Goal: Communication & Community: Ask a question

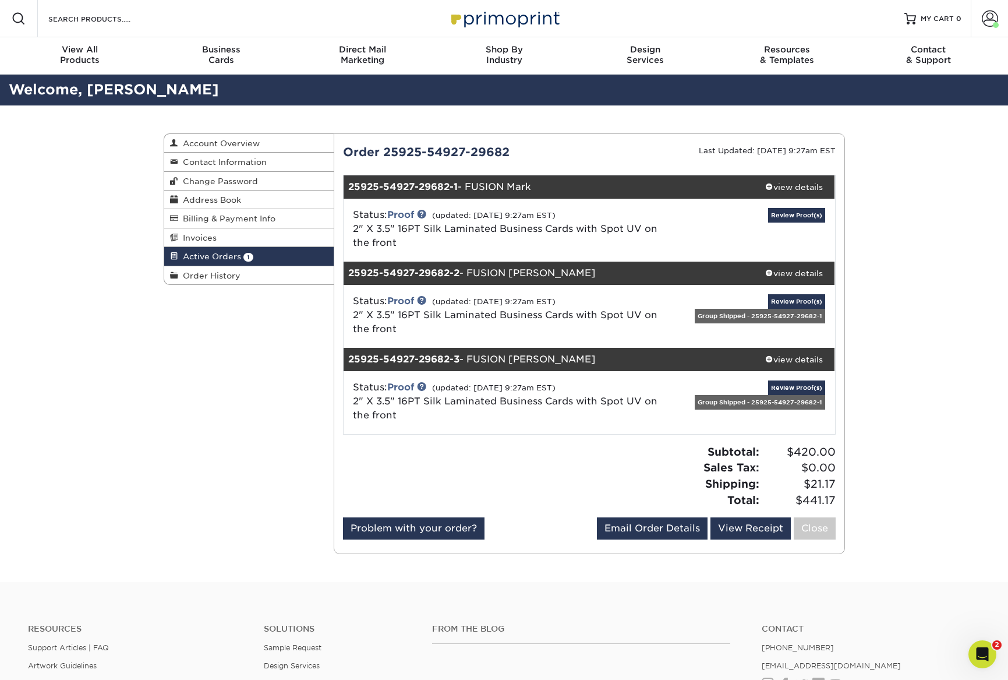
click at [952, 400] on div "Active Orders Account Overview Contact Information Change Password Address Book…" at bounding box center [504, 343] width 1008 height 476
click at [799, 210] on link "Review Proof(s)" at bounding box center [796, 215] width 57 height 15
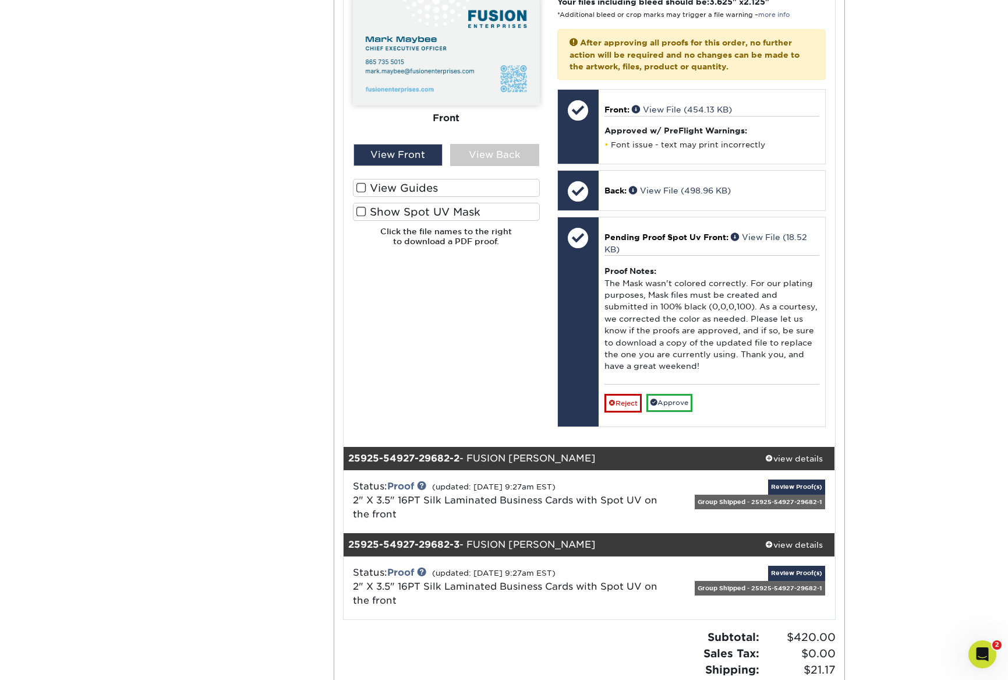
scroll to position [544, 0]
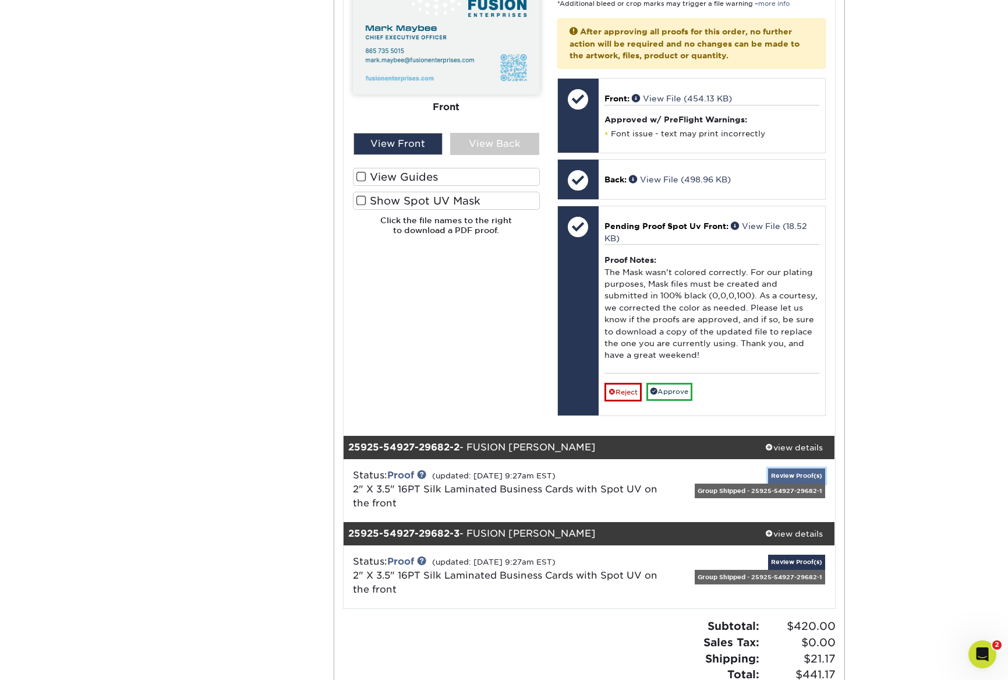
click at [805, 474] on link "Review Proof(s)" at bounding box center [796, 475] width 57 height 15
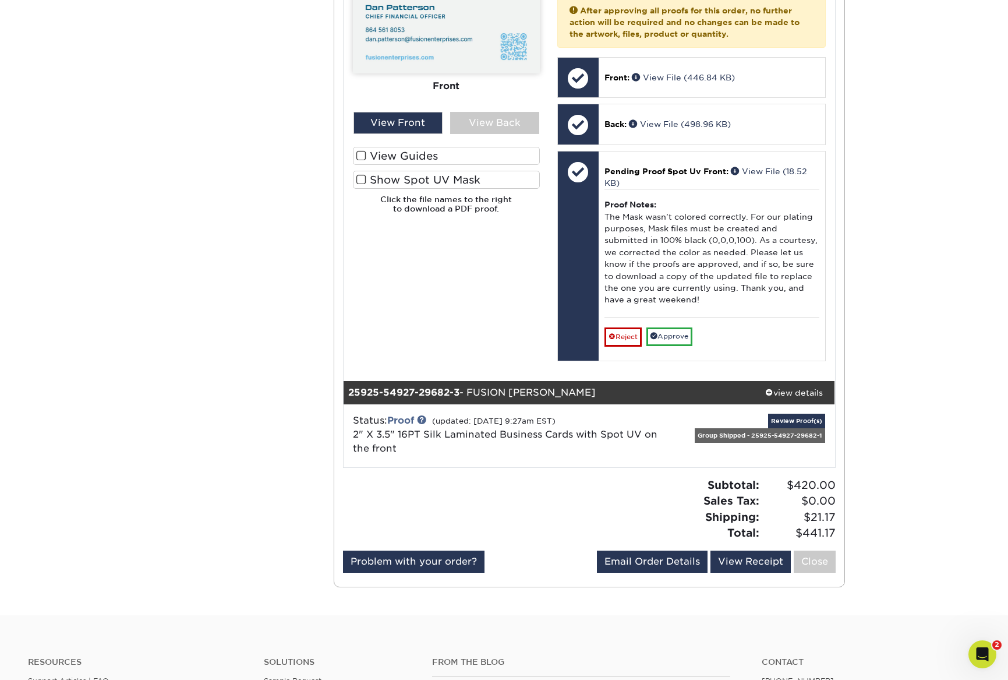
scroll to position [1335, 0]
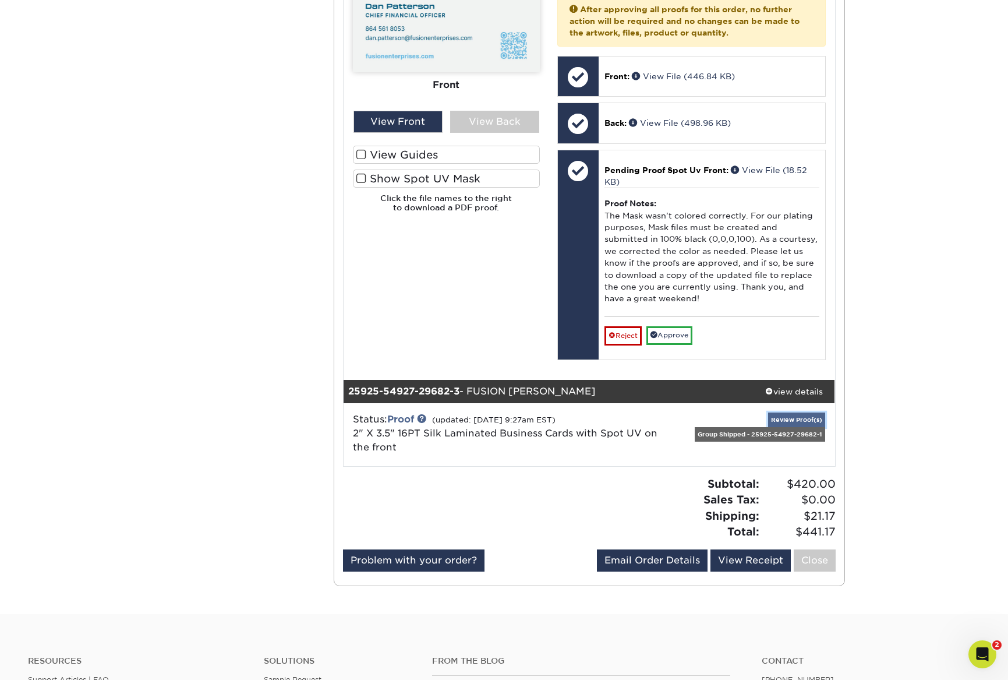
click at [793, 417] on link "Review Proof(s)" at bounding box center [796, 419] width 57 height 15
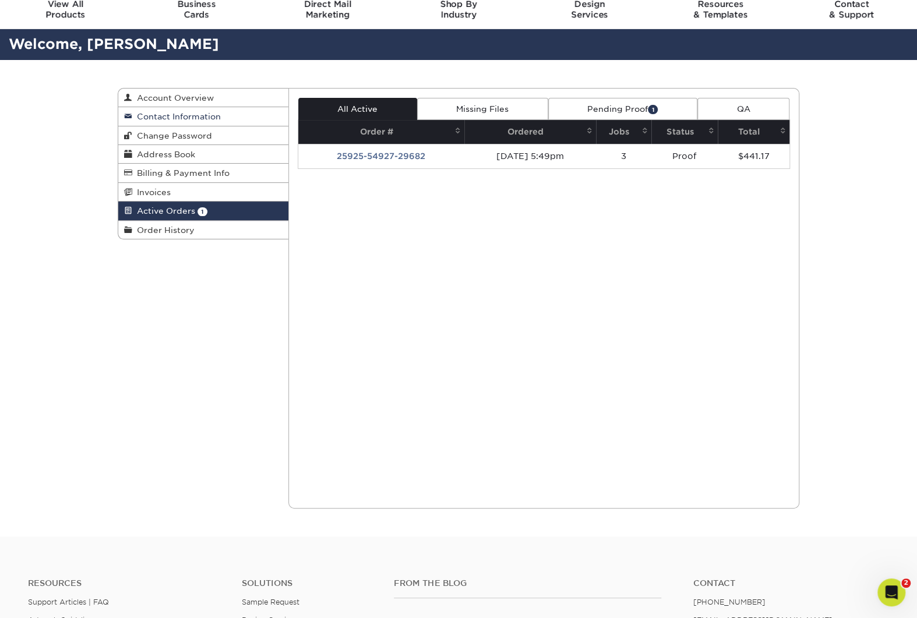
scroll to position [0, 0]
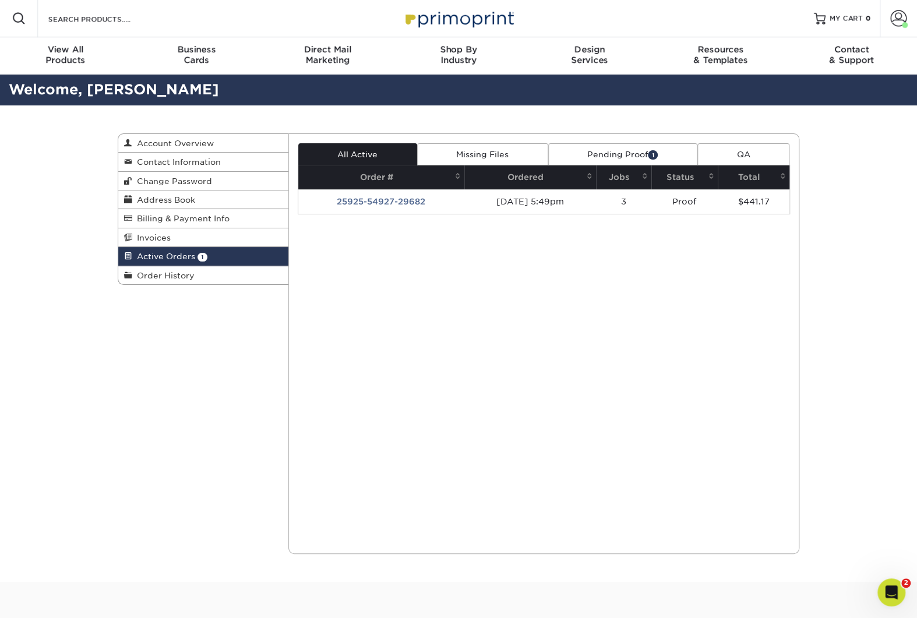
click at [393, 199] on td "25925-54927-29682" at bounding box center [381, 201] width 167 height 24
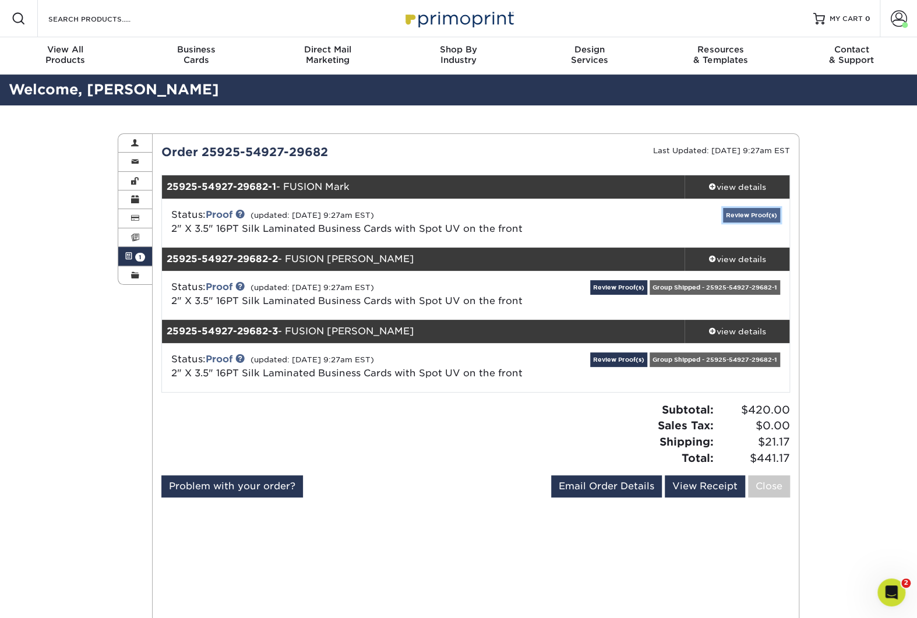
click at [748, 213] on link "Review Proof(s)" at bounding box center [751, 215] width 57 height 15
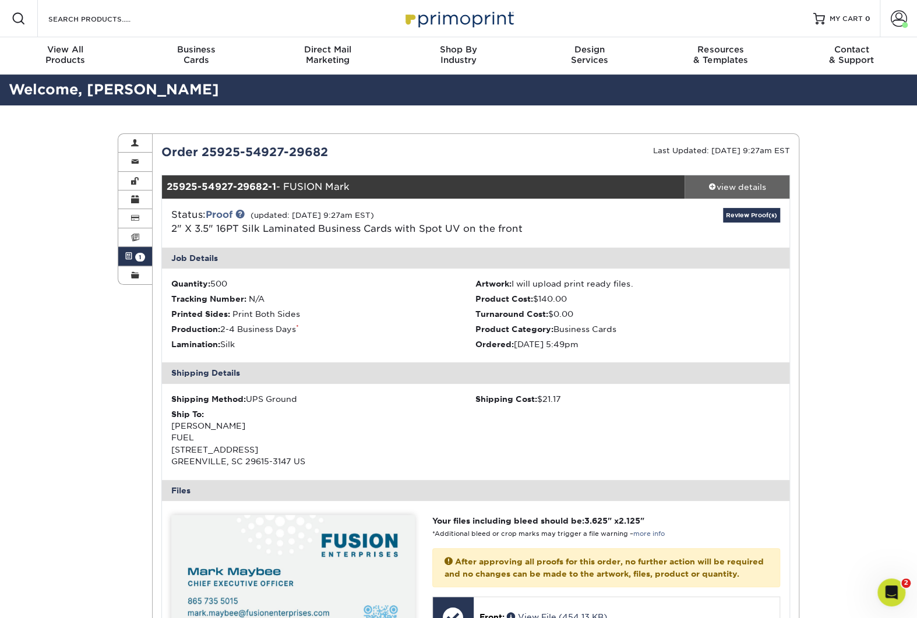
click at [748, 184] on div "view details" at bounding box center [736, 187] width 105 height 12
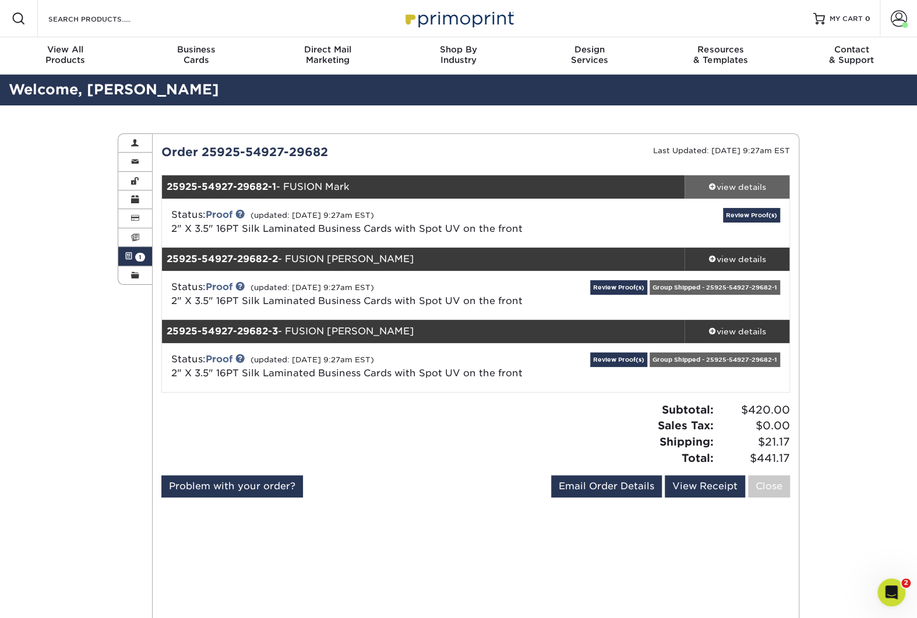
click at [748, 184] on div "view details" at bounding box center [736, 187] width 105 height 12
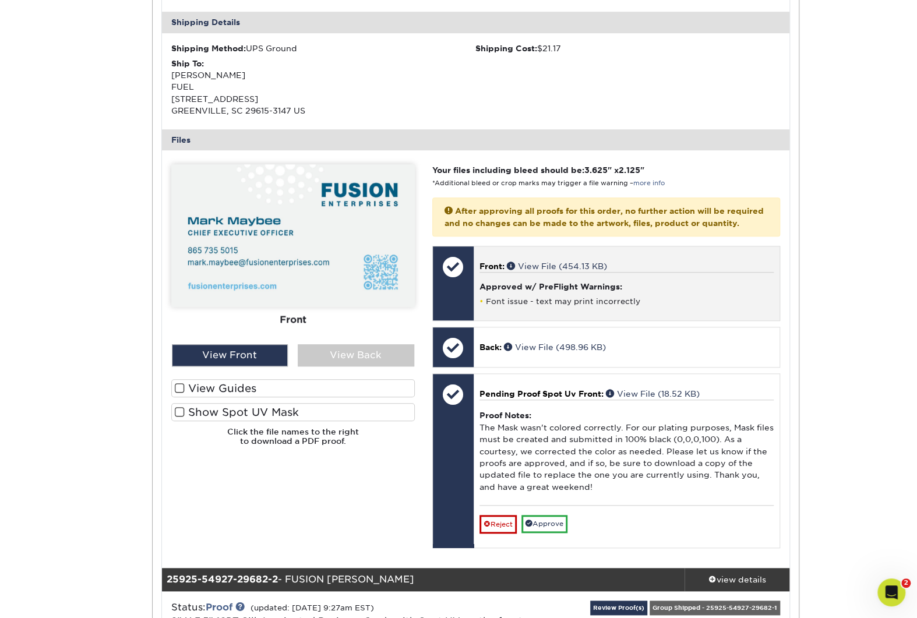
scroll to position [349, 0]
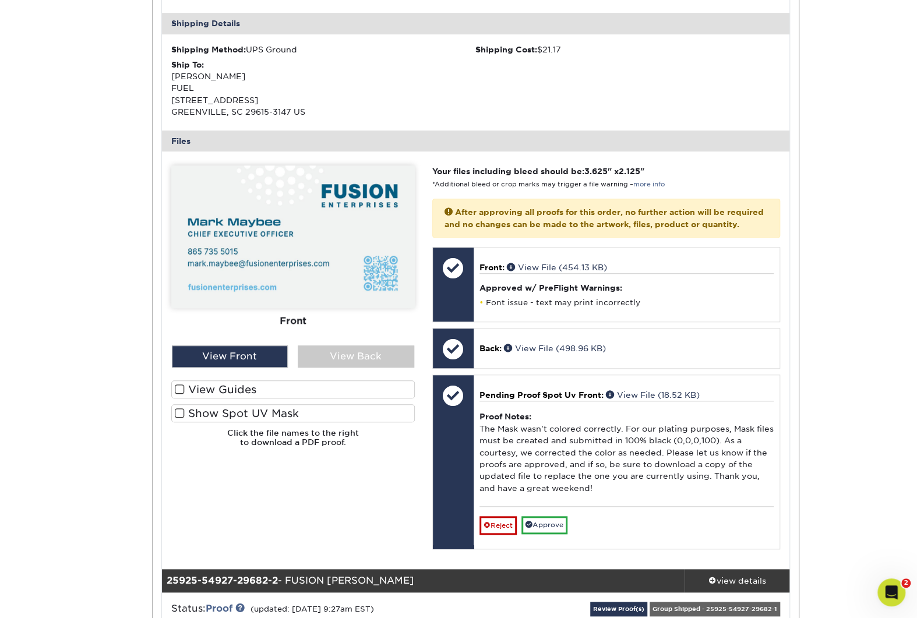
click at [179, 411] on span at bounding box center [180, 413] width 10 height 11
click at [0, 0] on input "Show Spot UV Mask" at bounding box center [0, 0] width 0 height 0
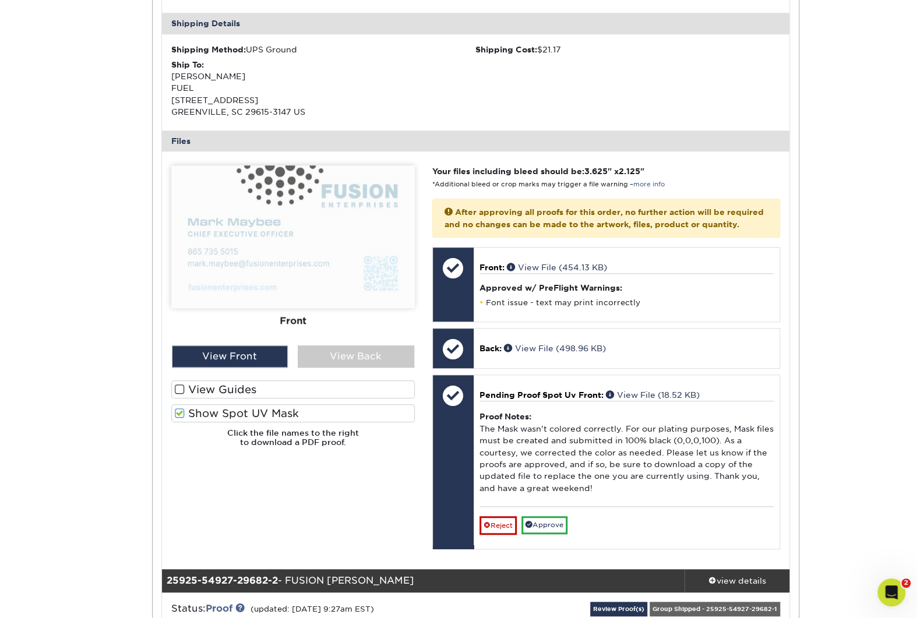
click at [179, 413] on span at bounding box center [180, 413] width 10 height 11
click at [0, 0] on input "Show Spot UV Mask" at bounding box center [0, 0] width 0 height 0
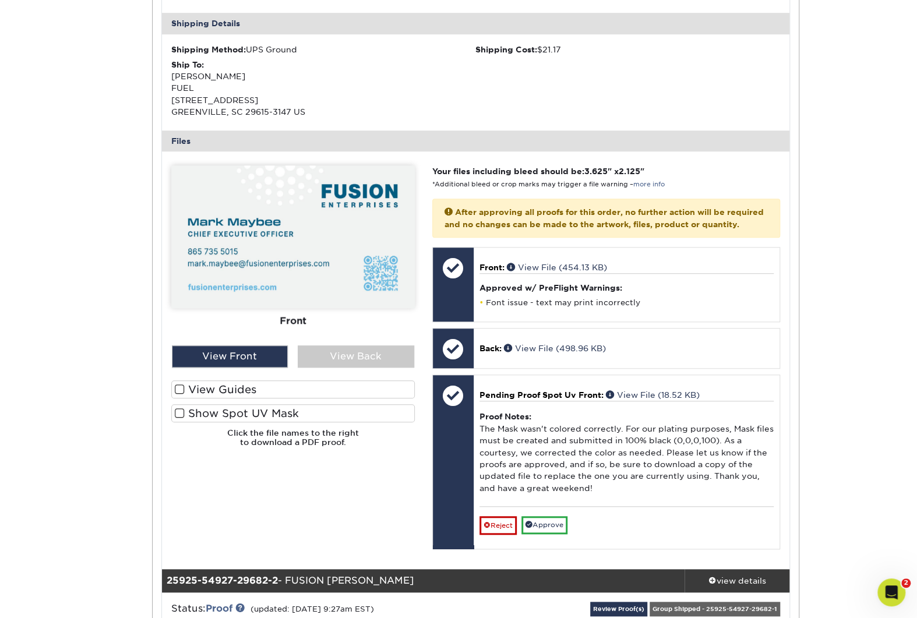
click at [180, 412] on span at bounding box center [180, 413] width 10 height 11
click at [0, 0] on input "Show Spot UV Mask" at bounding box center [0, 0] width 0 height 0
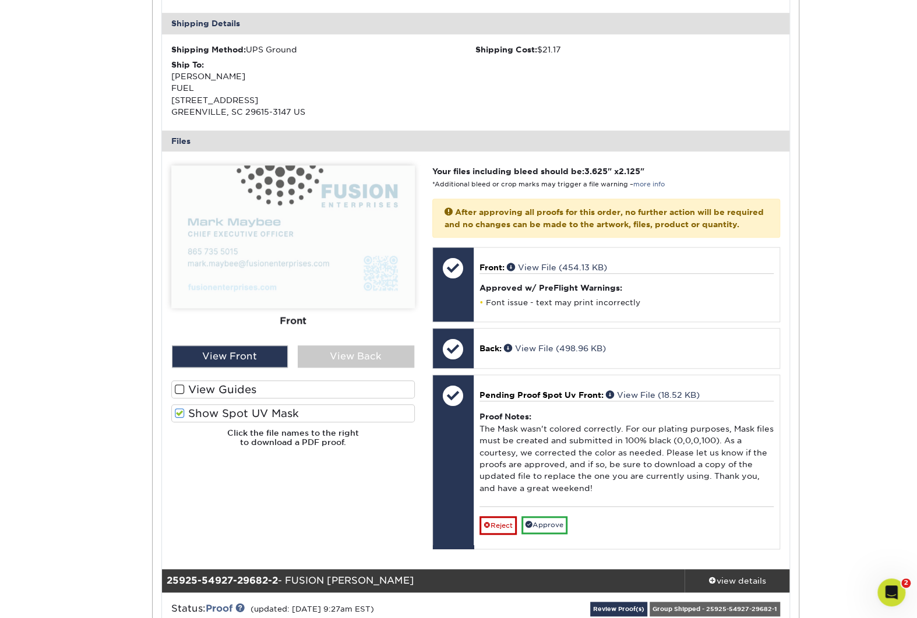
click at [180, 412] on span at bounding box center [180, 413] width 10 height 11
click at [0, 0] on input "Show Spot UV Mask" at bounding box center [0, 0] width 0 height 0
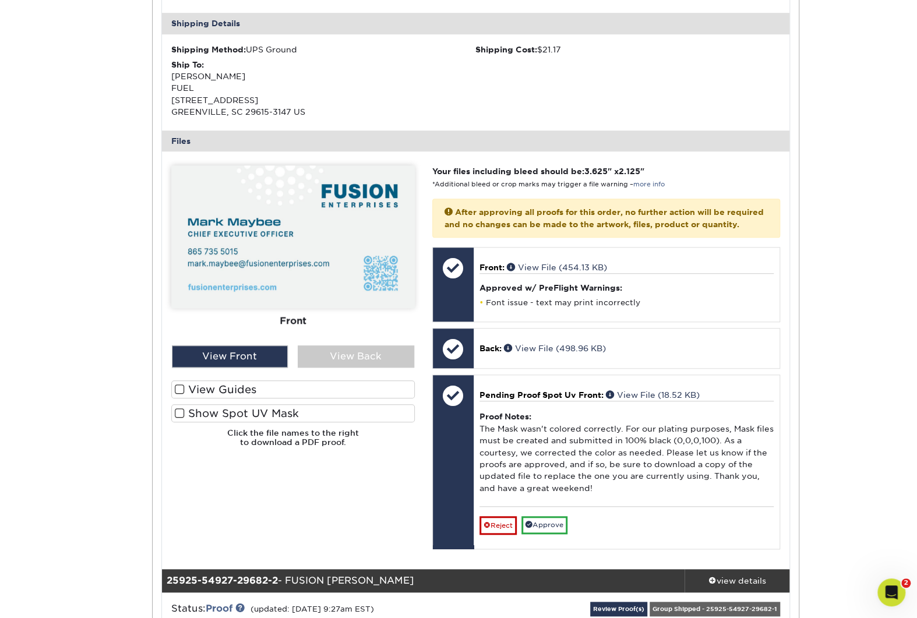
click at [180, 412] on span at bounding box center [180, 413] width 10 height 11
click at [0, 0] on input "Show Spot UV Mask" at bounding box center [0, 0] width 0 height 0
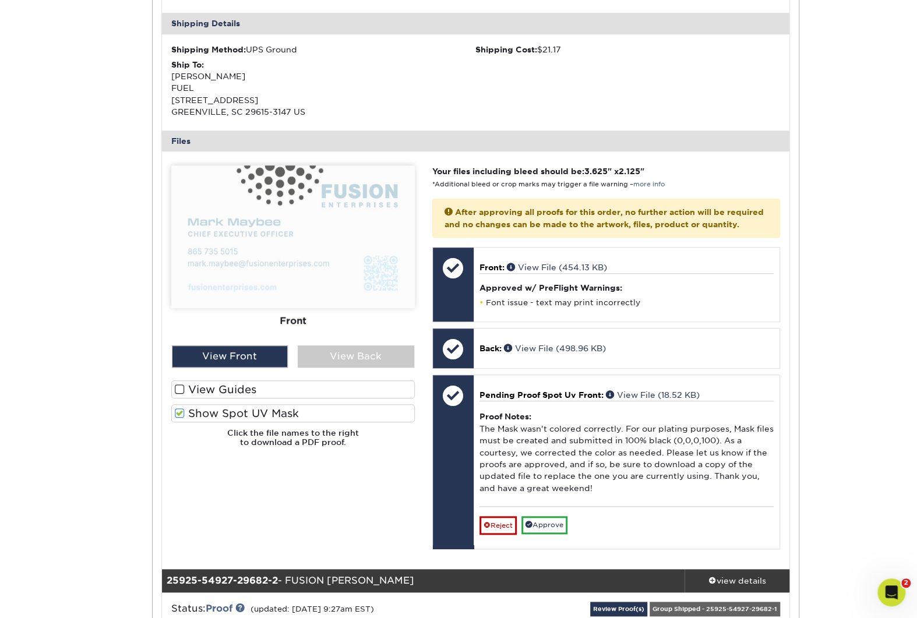
click at [180, 412] on span at bounding box center [180, 413] width 10 height 11
click at [0, 0] on input "Show Spot UV Mask" at bounding box center [0, 0] width 0 height 0
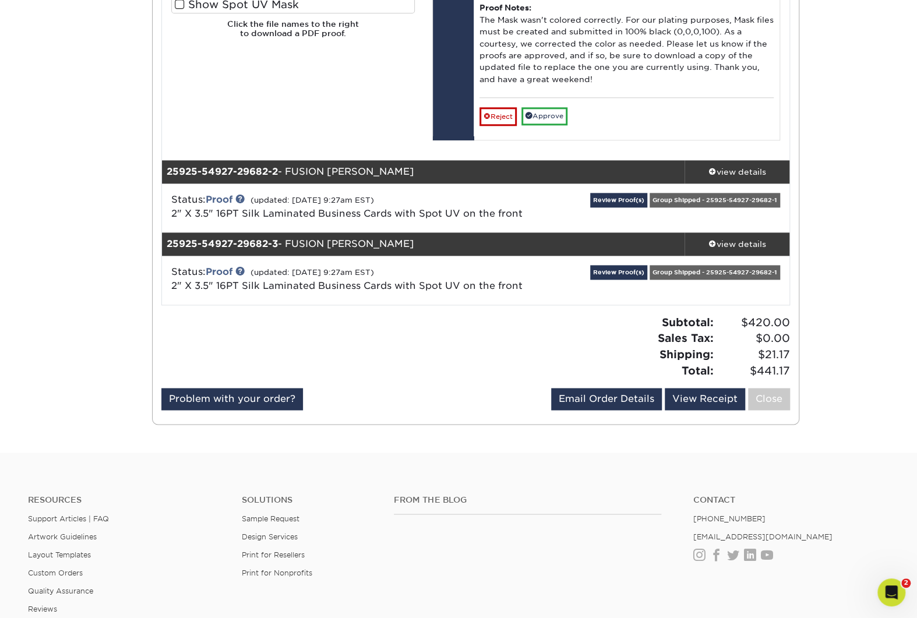
scroll to position [752, 0]
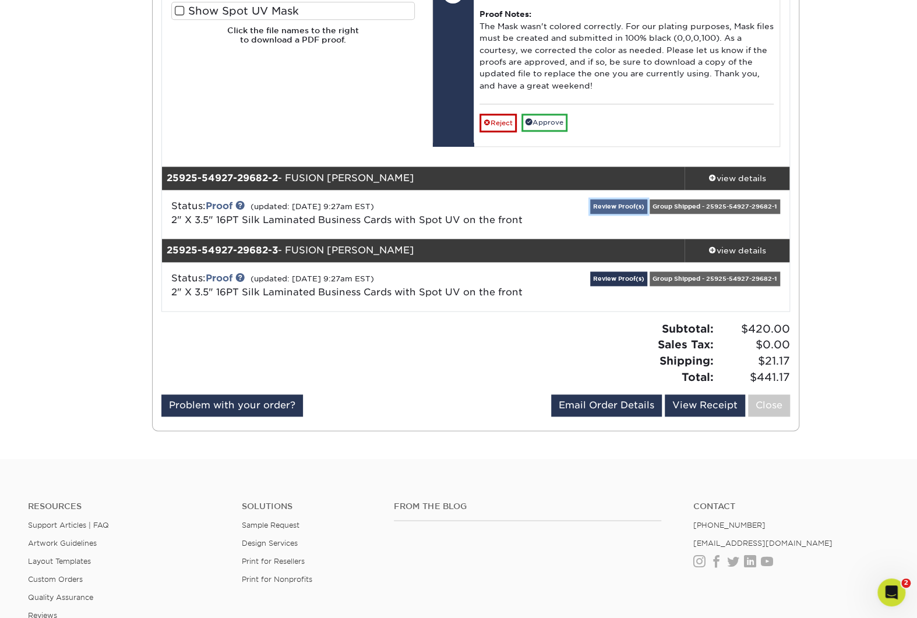
click at [612, 214] on link "Review Proof(s)" at bounding box center [618, 206] width 57 height 15
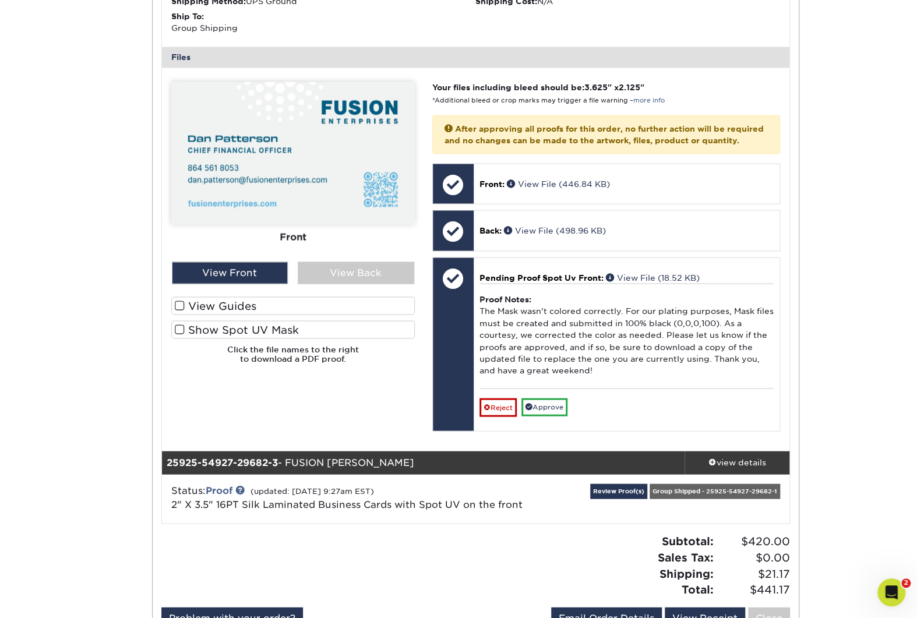
scroll to position [1266, 0]
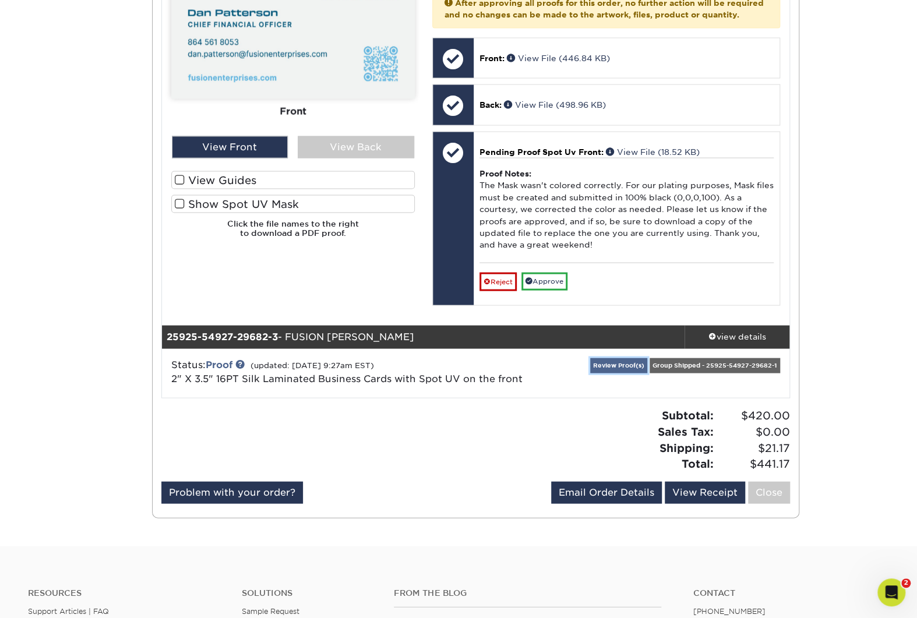
click at [625, 373] on link "Review Proof(s)" at bounding box center [618, 365] width 57 height 15
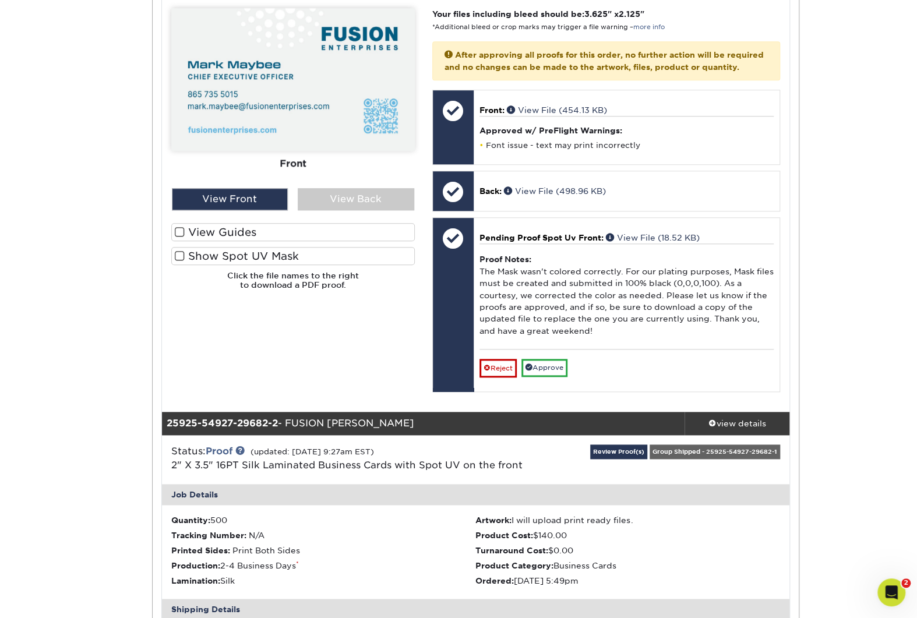
scroll to position [535, 0]
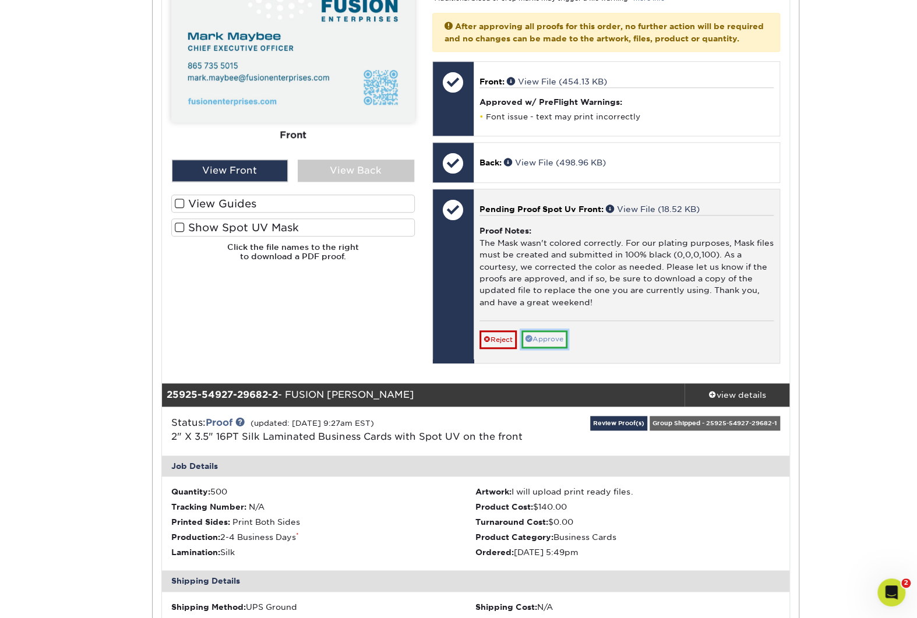
click at [548, 348] on link "Approve" at bounding box center [544, 339] width 46 height 18
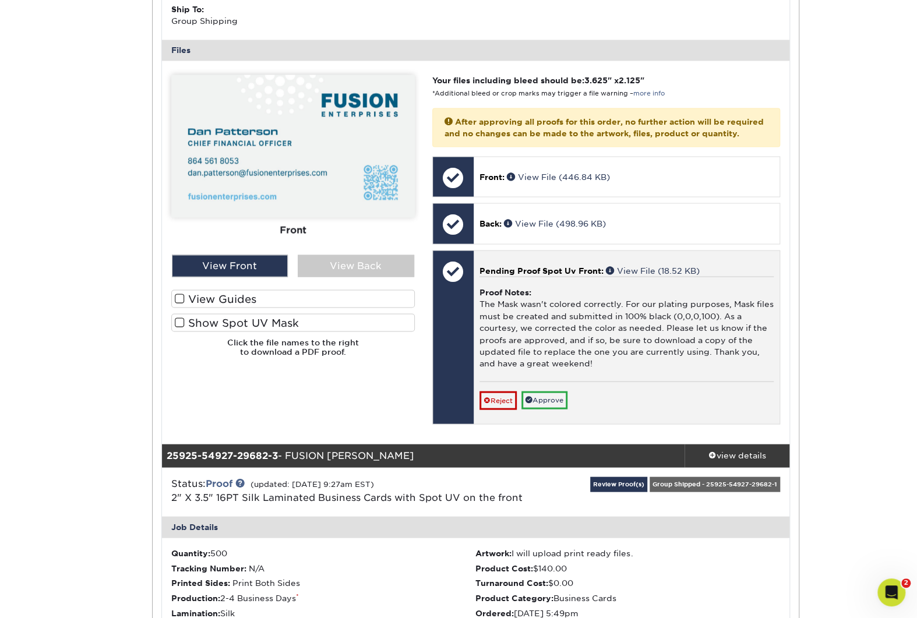
scroll to position [1152, 0]
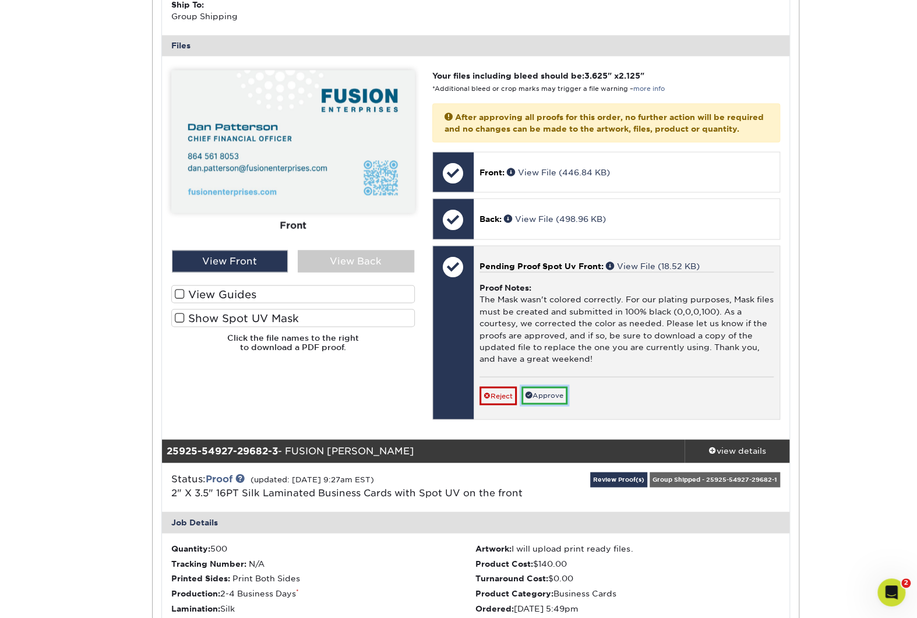
click at [546, 404] on link "Approve" at bounding box center [544, 395] width 46 height 18
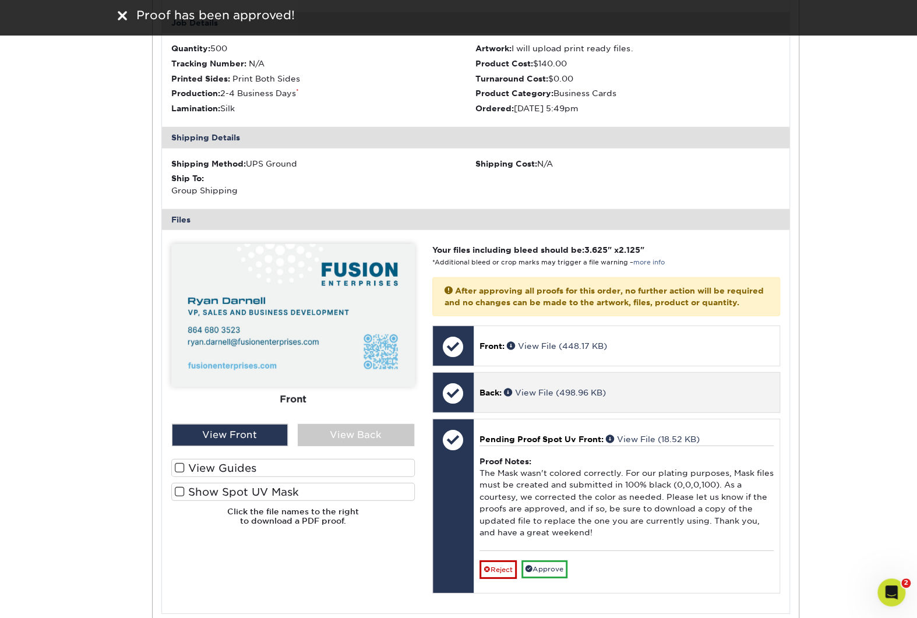
scroll to position [1632, 0]
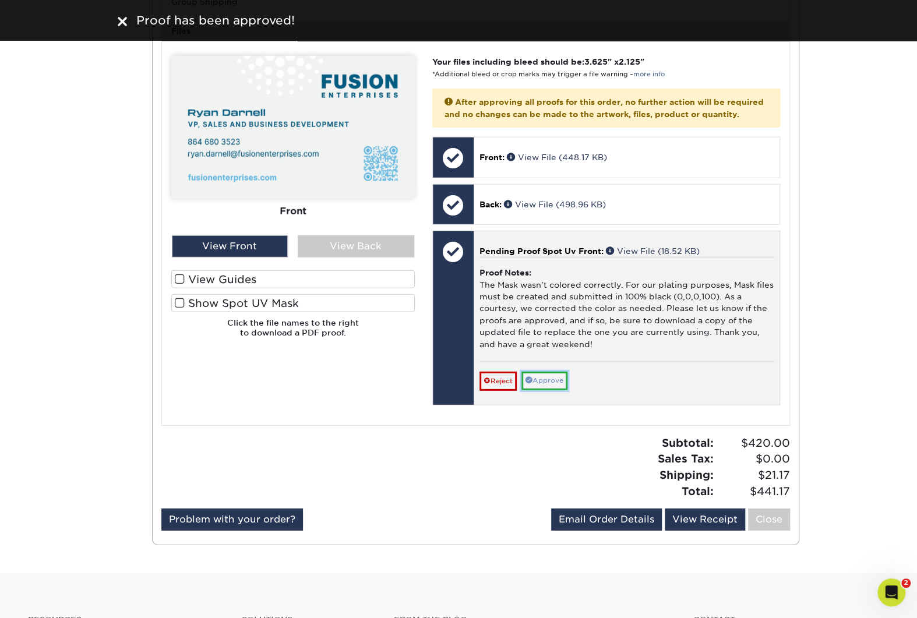
click at [554, 390] on link "Approve" at bounding box center [544, 381] width 46 height 18
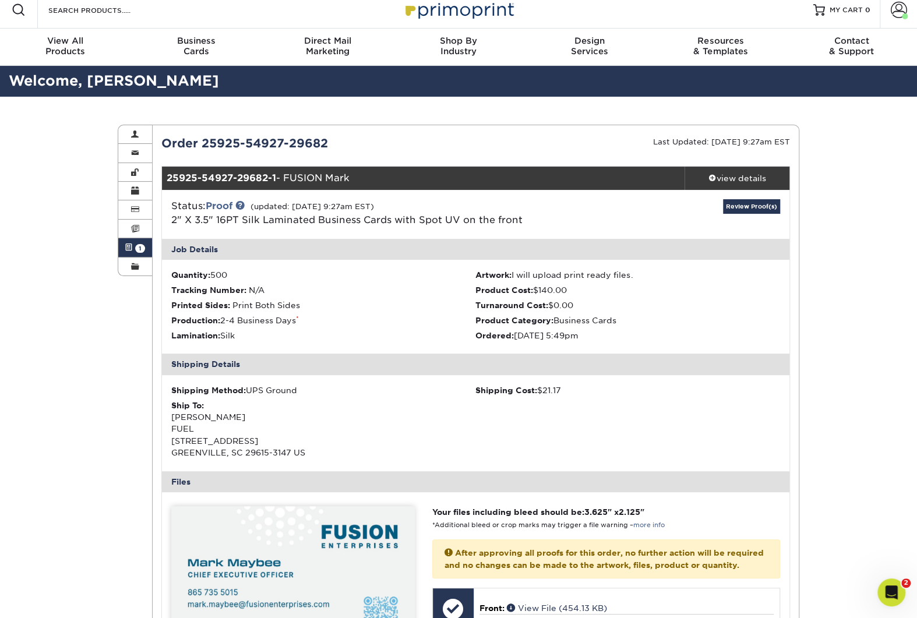
scroll to position [0, 0]
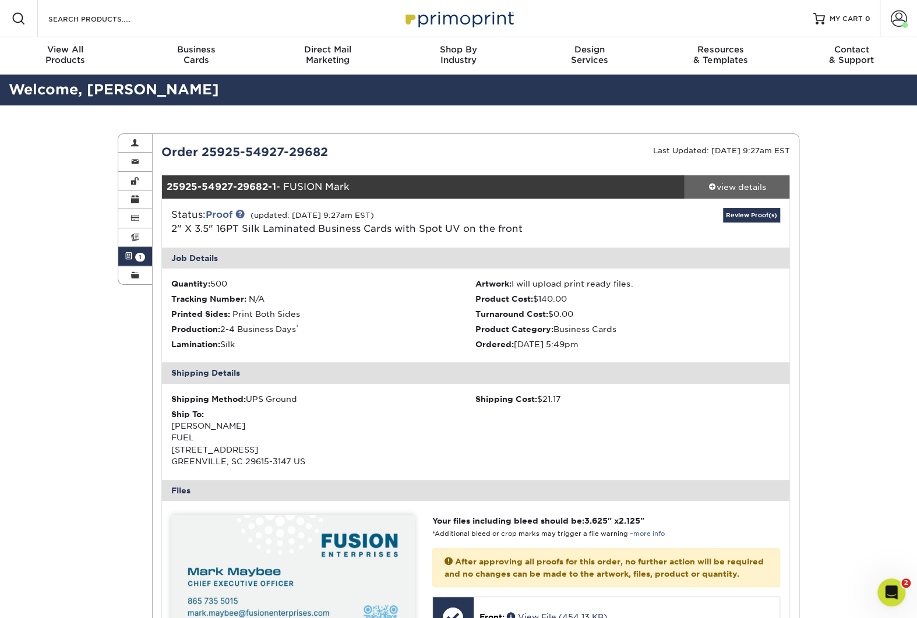
click at [733, 189] on div "view details" at bounding box center [736, 187] width 105 height 12
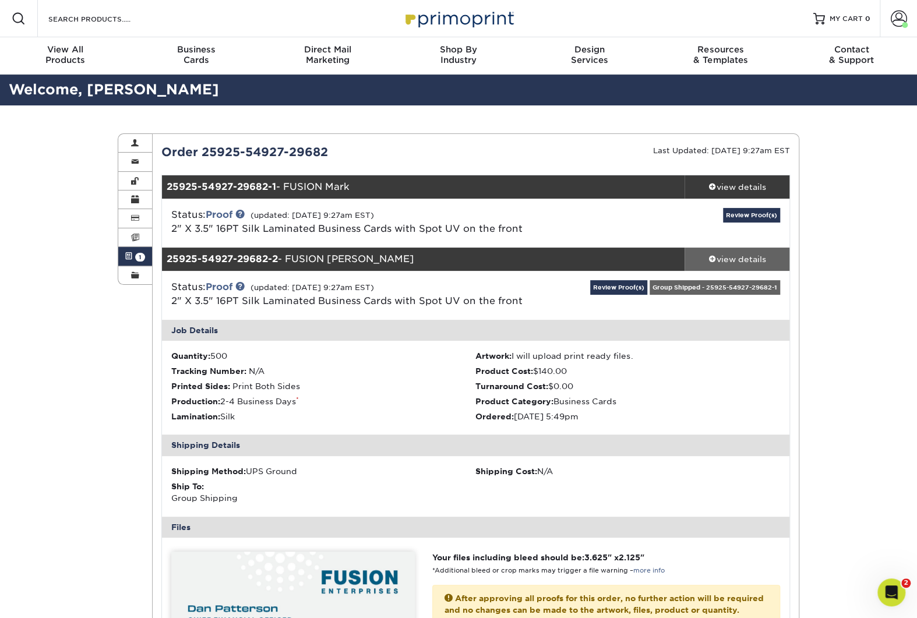
click at [738, 259] on div "view details" at bounding box center [736, 259] width 105 height 12
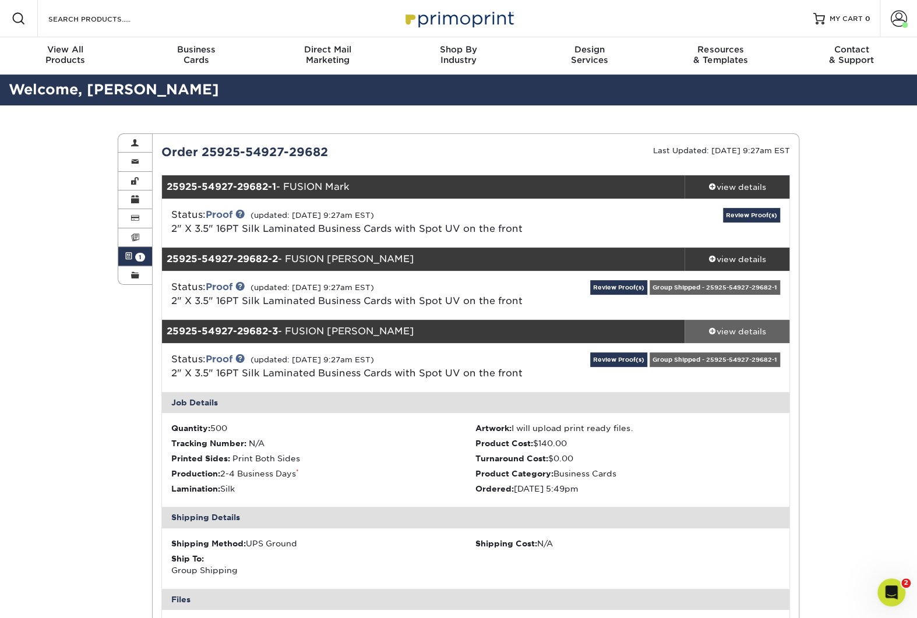
drag, startPoint x: 741, startPoint y: 326, endPoint x: 772, endPoint y: 320, distance: 31.4
click at [741, 326] on div "view details" at bounding box center [736, 332] width 105 height 12
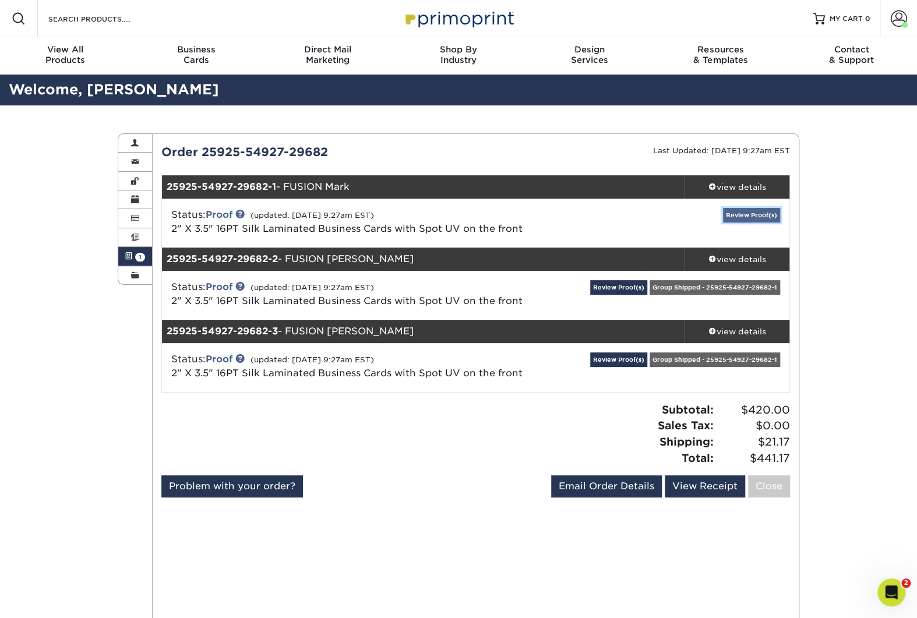
click at [758, 215] on link "Review Proof(s)" at bounding box center [751, 215] width 57 height 15
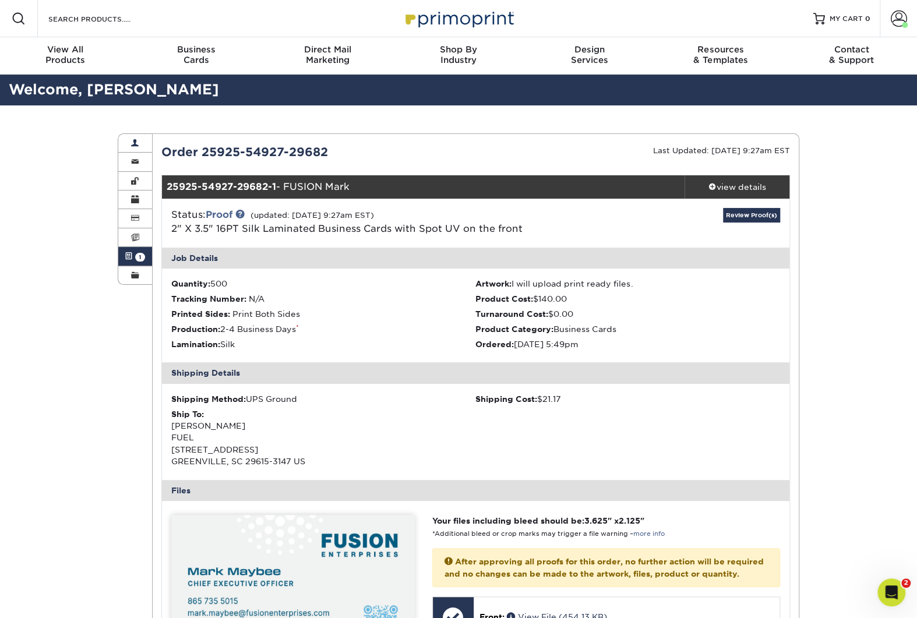
click at [134, 142] on span at bounding box center [135, 143] width 8 height 9
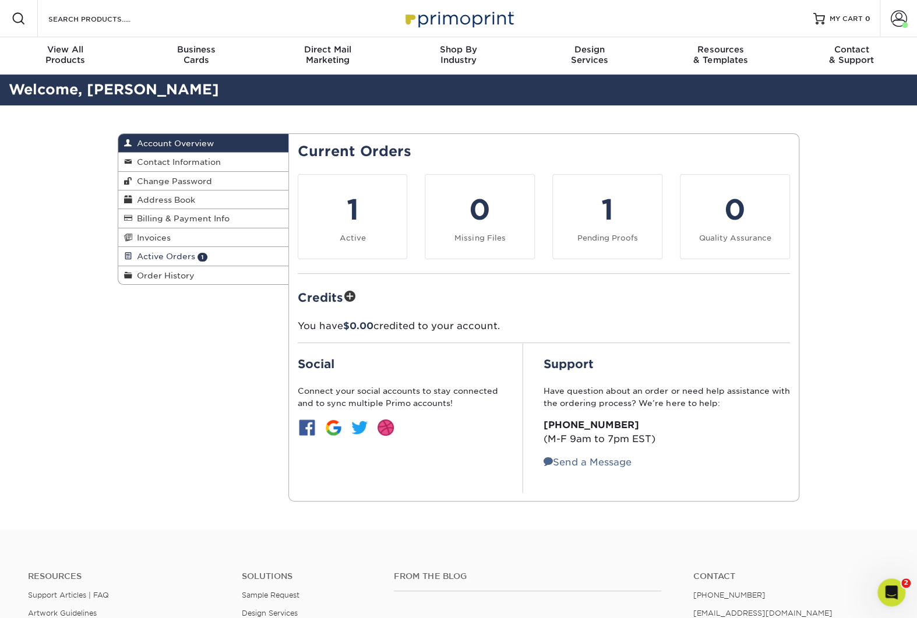
click at [156, 255] on span "Active Orders" at bounding box center [163, 256] width 63 height 9
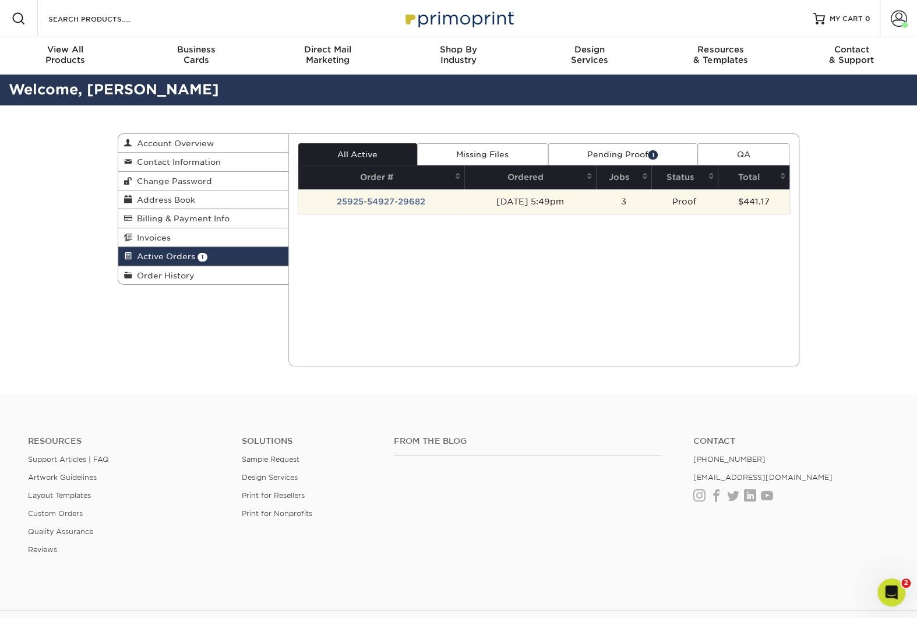
click at [369, 196] on td "25925-54927-29682" at bounding box center [381, 201] width 167 height 24
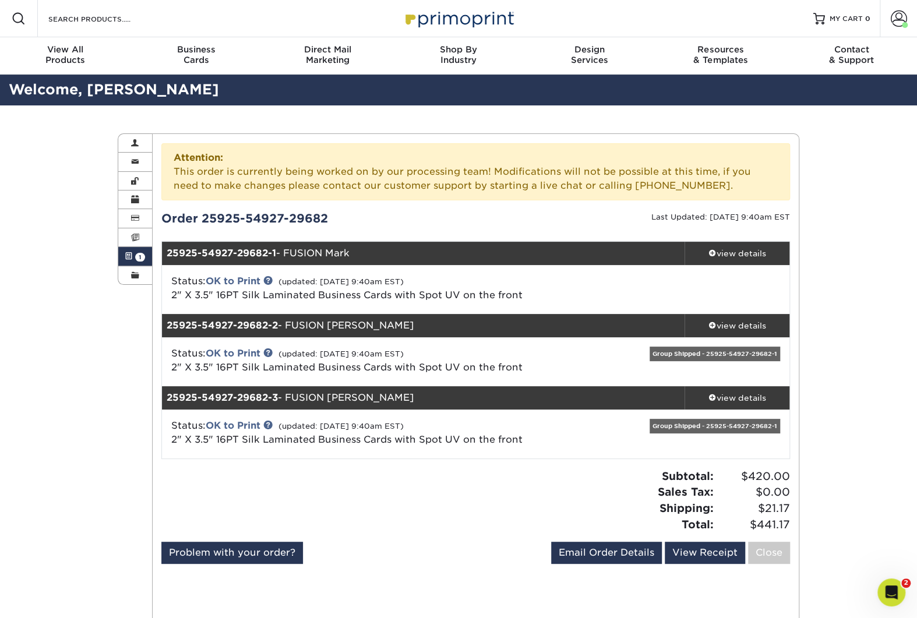
click at [858, 191] on div "Active Orders Account Overview Contact Information Change Password Address Book…" at bounding box center [458, 595] width 917 height 981
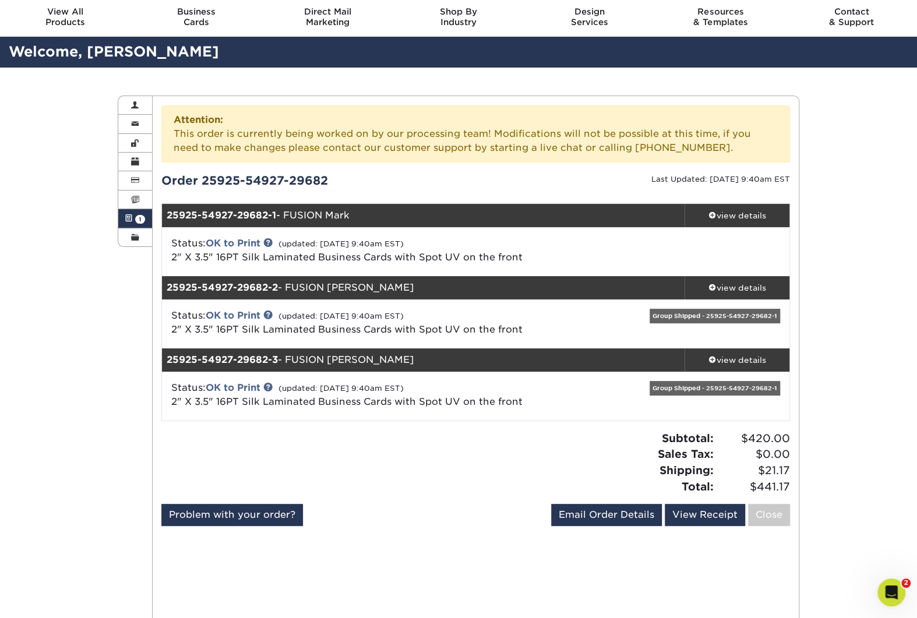
scroll to position [40, 0]
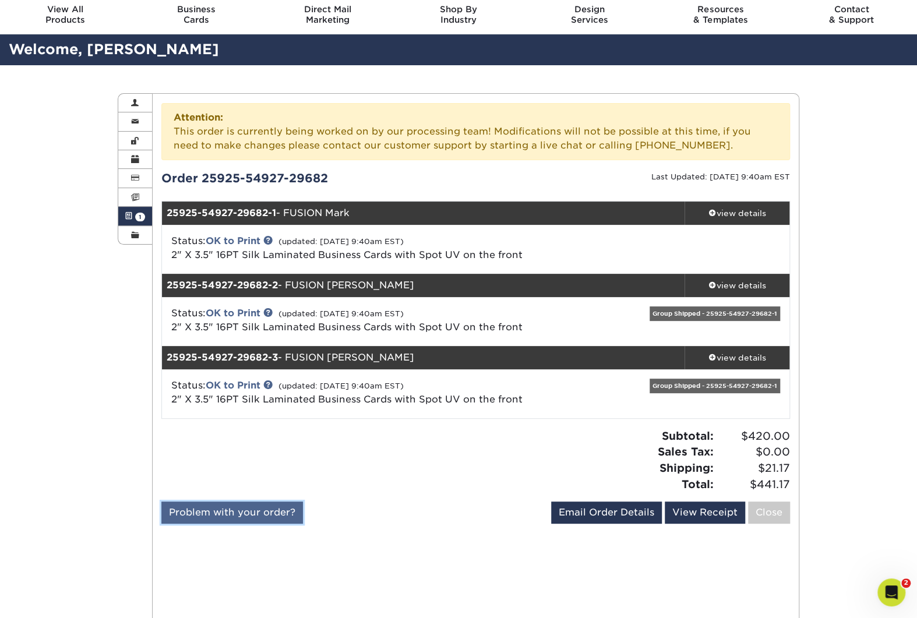
click at [266, 513] on link "Problem with your order?" at bounding box center [232, 512] width 142 height 22
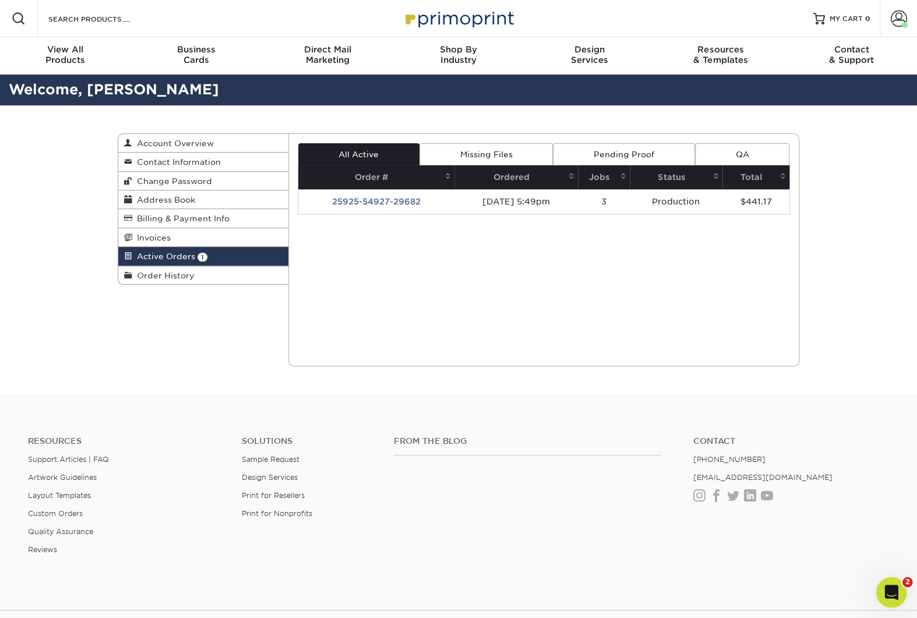
click at [888, 582] on icon "Open Intercom Messenger" at bounding box center [889, 590] width 19 height 19
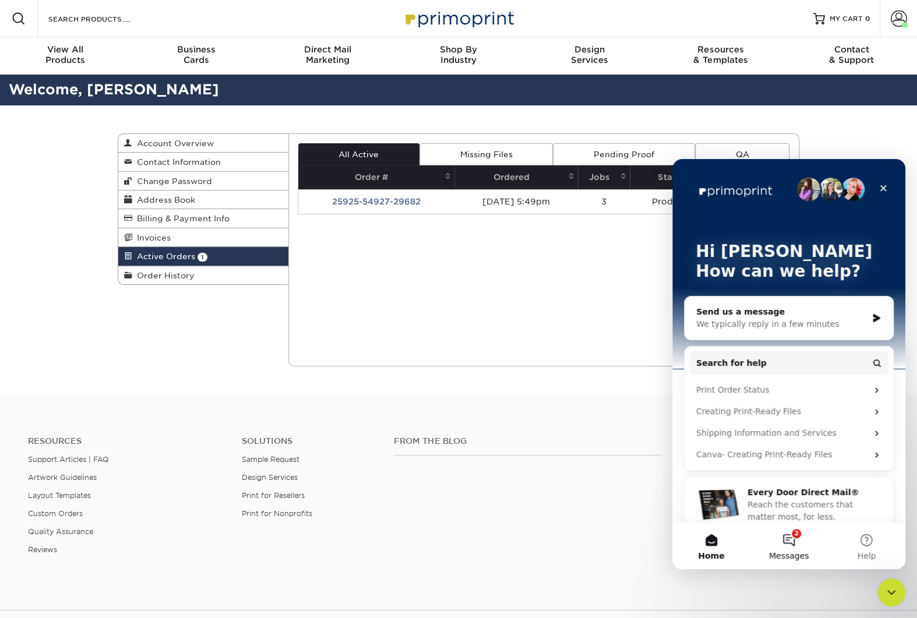
click at [790, 538] on button "2 Messages" at bounding box center [788, 545] width 77 height 47
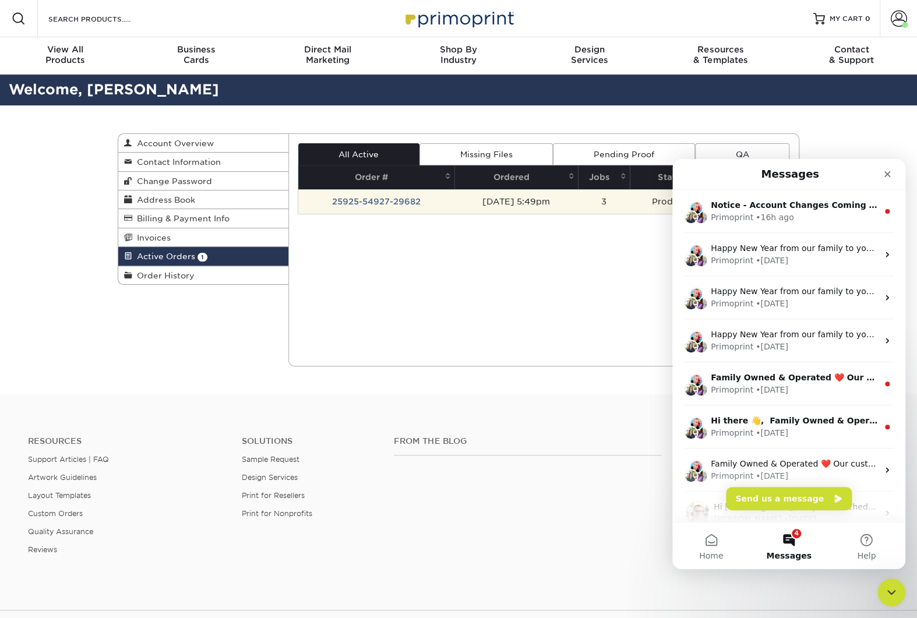
click at [359, 202] on td "25925-54927-29682" at bounding box center [376, 201] width 156 height 24
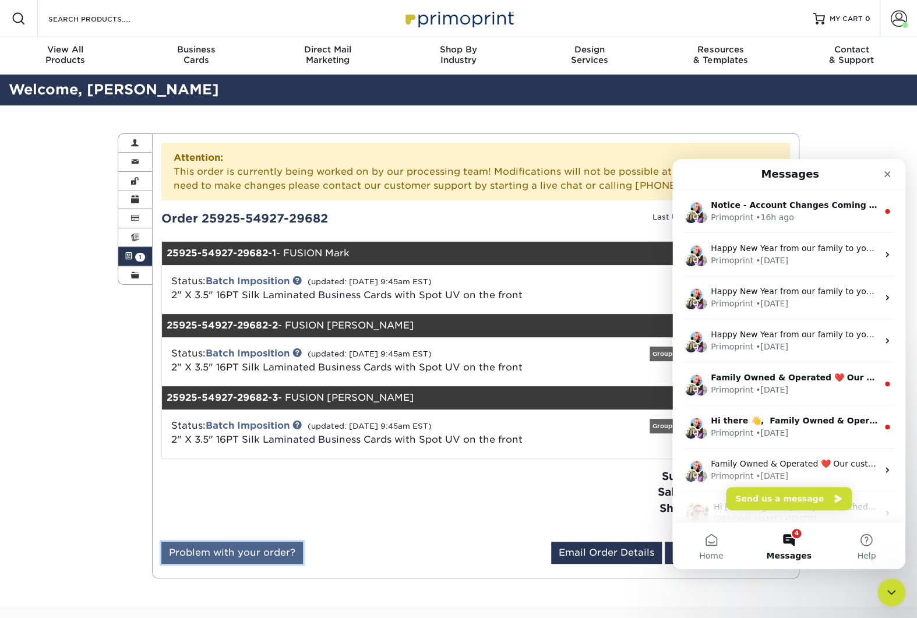
click at [273, 546] on link "Problem with your order?" at bounding box center [232, 553] width 142 height 22
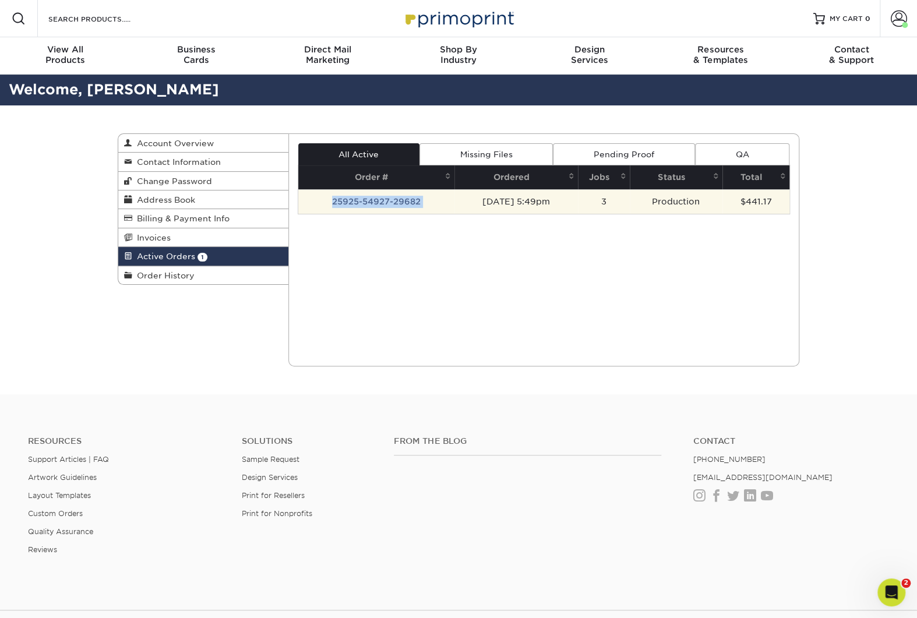
drag, startPoint x: 319, startPoint y: 197, endPoint x: 446, endPoint y: 199, distance: 127.6
click at [446, 199] on tr "25925-54927-29682 09/25/2025 5:49pm 3 Production $441.17" at bounding box center [544, 201] width 492 height 24
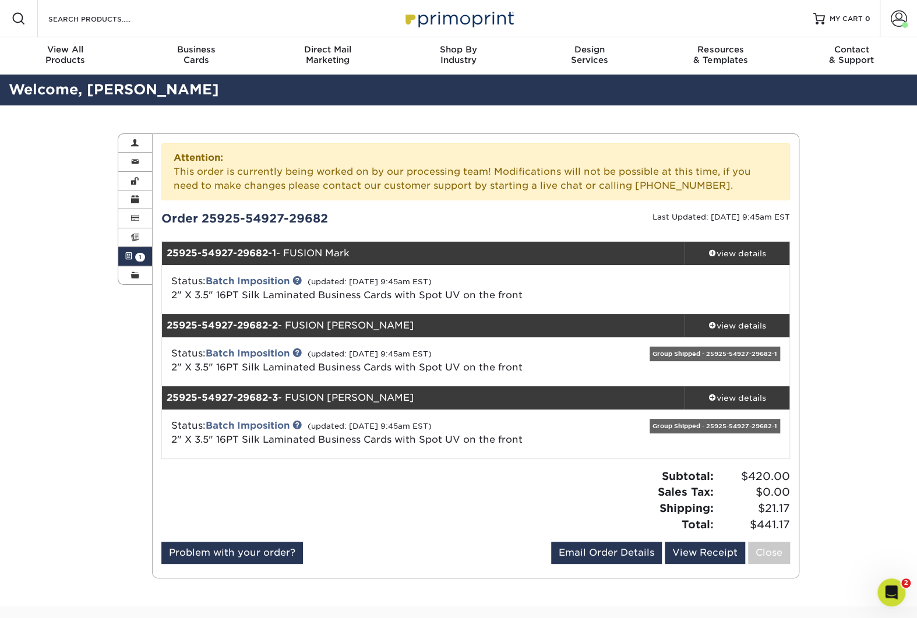
drag, startPoint x: 164, startPoint y: 217, endPoint x: 352, endPoint y: 222, distance: 188.8
click at [347, 222] on div "Order 25925-54927-29682" at bounding box center [314, 218] width 323 height 17
copy div "Order 25925-54927-29682"
click at [890, 589] on icon "Open Intercom Messenger" at bounding box center [889, 590] width 19 height 19
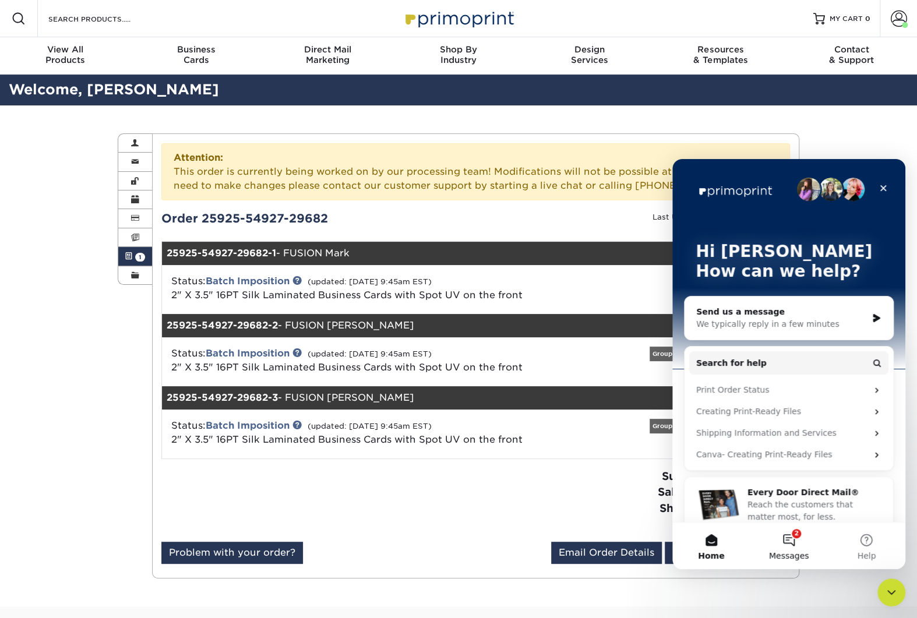
click at [789, 535] on button "2 Messages" at bounding box center [788, 545] width 77 height 47
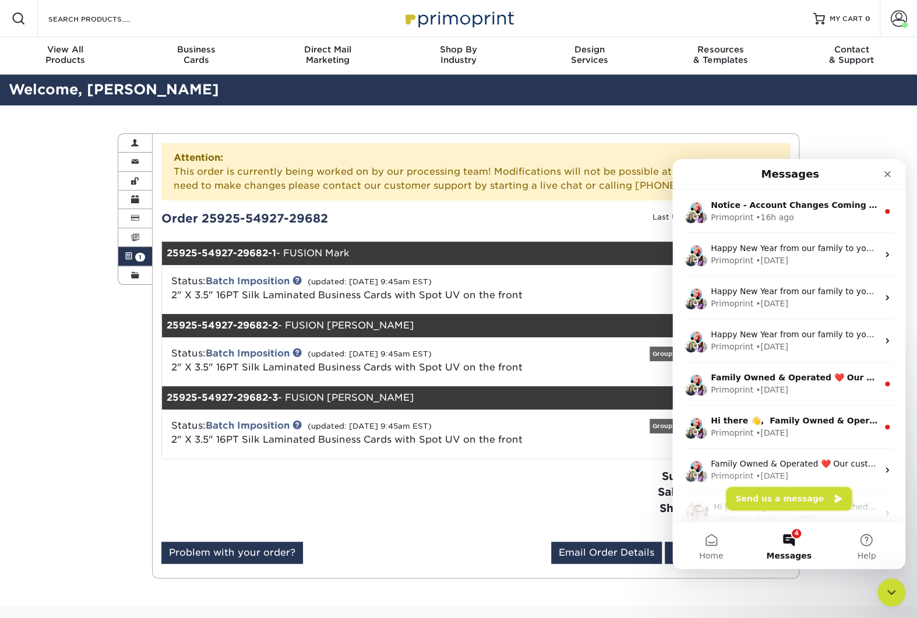
click at [805, 499] on button "Send us a message" at bounding box center [789, 498] width 126 height 23
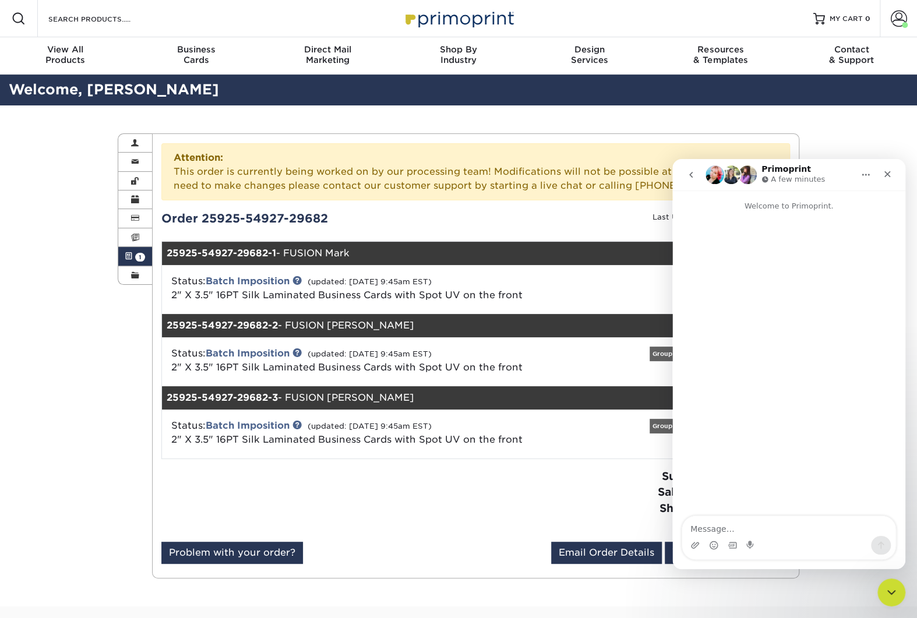
click at [817, 536] on div "Intercom messenger" at bounding box center [788, 545] width 213 height 19
click at [818, 527] on textarea "Message…" at bounding box center [788, 526] width 213 height 20
paste textarea "Order 25925-54927-29682"
type textarea "Hi - need to stop my order - Order 25925-54927-29682"
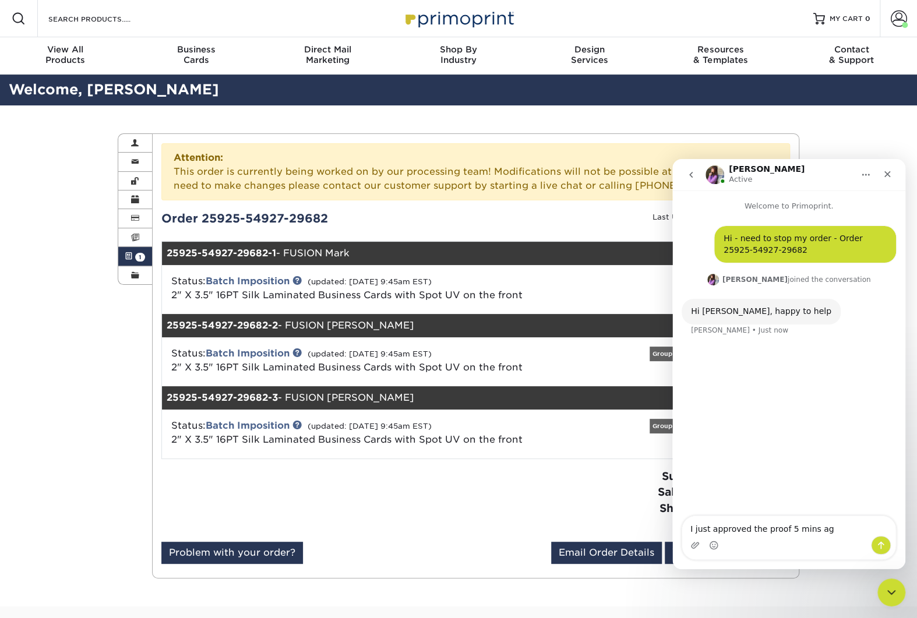
type textarea "I just approved the proof 5 mins ago"
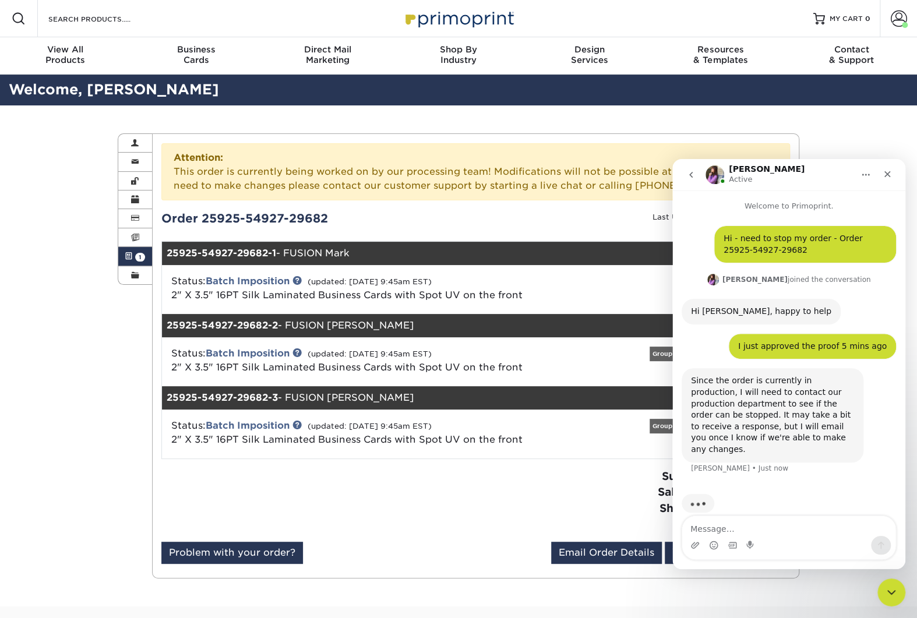
scroll to position [3, 0]
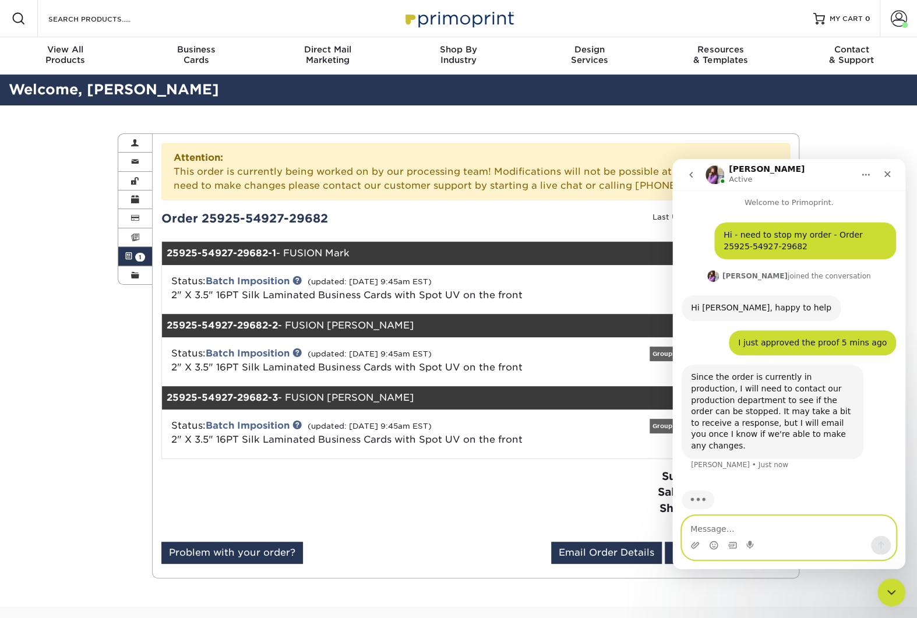
click at [825, 525] on textarea "Message…" at bounding box center [788, 526] width 213 height 20
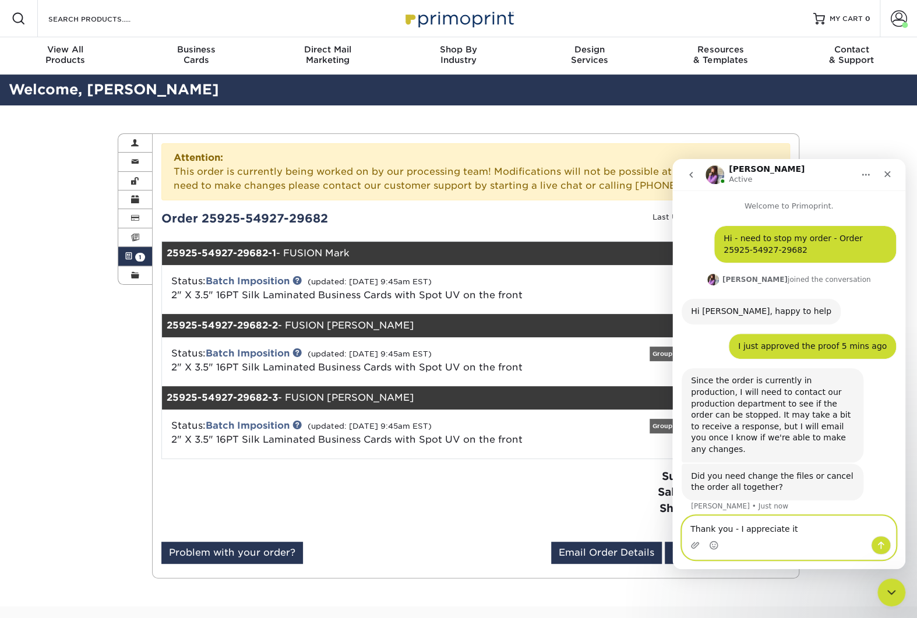
type textarea "Thank you - I appreciate it!"
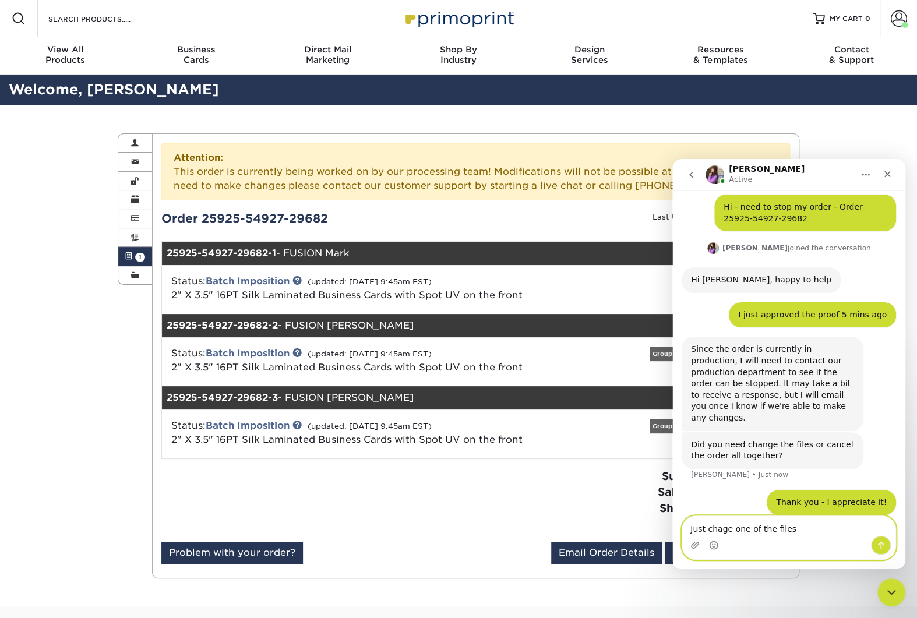
click at [722, 531] on textarea "Just chage one of the files" at bounding box center [788, 526] width 213 height 20
type textarea "Just change one of the files"
click at [883, 545] on icon "Send a message…" at bounding box center [880, 544] width 9 height 9
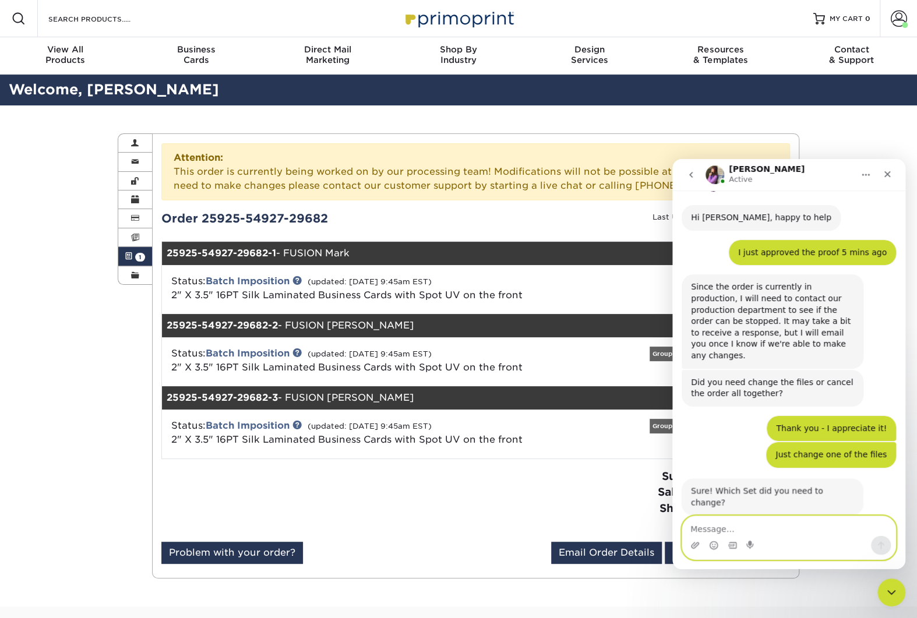
scroll to position [93, 0]
click at [724, 524] on textarea "Message…" at bounding box center [788, 526] width 213 height 20
type textarea "Mark Maybee's"
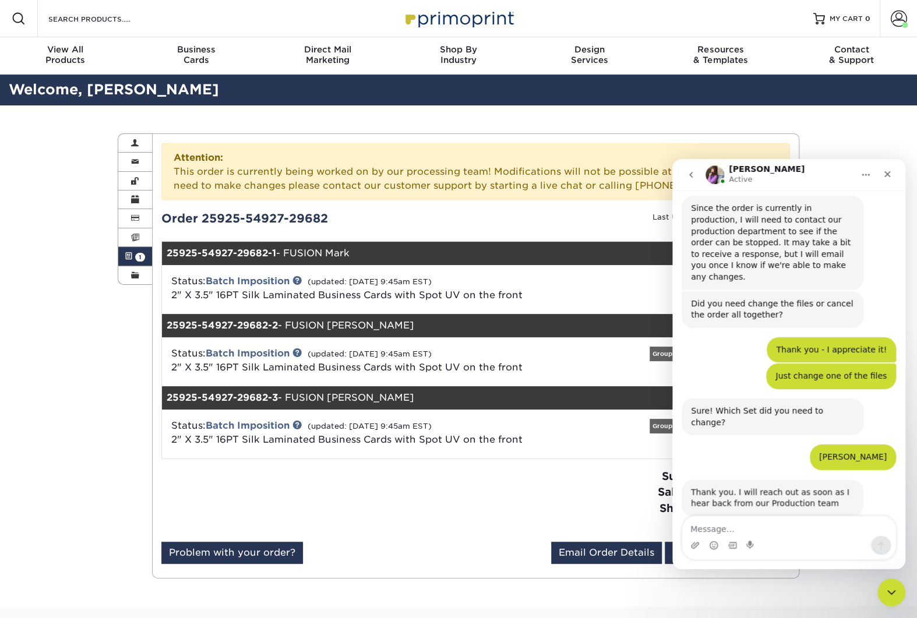
scroll to position [174, 0]
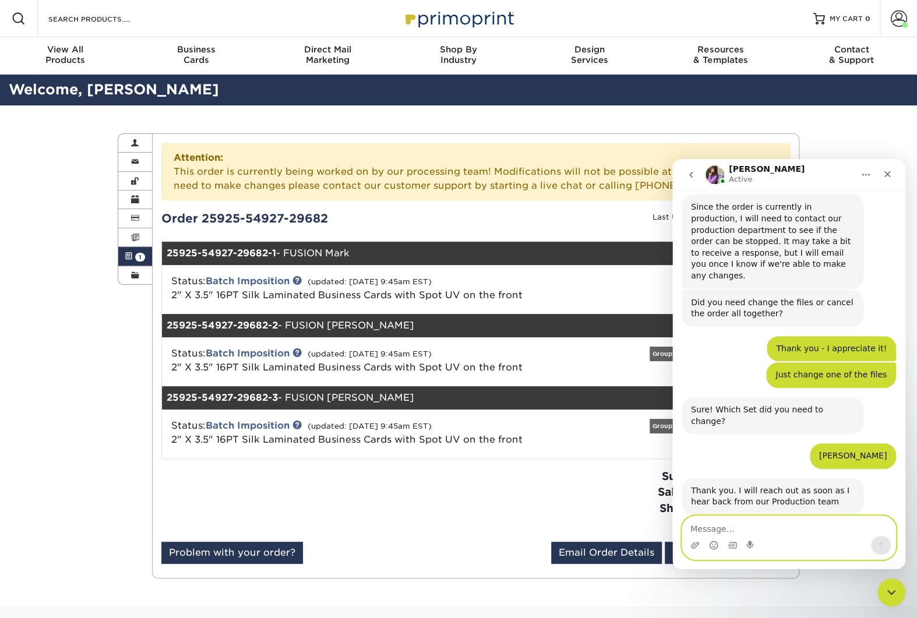
click at [783, 534] on textarea "Message…" at bounding box center [788, 526] width 213 height 20
click at [786, 530] on textarea "Message…" at bounding box center [788, 526] width 213 height 20
type textarea "Thank you!"
